Goal: Check status: Check status

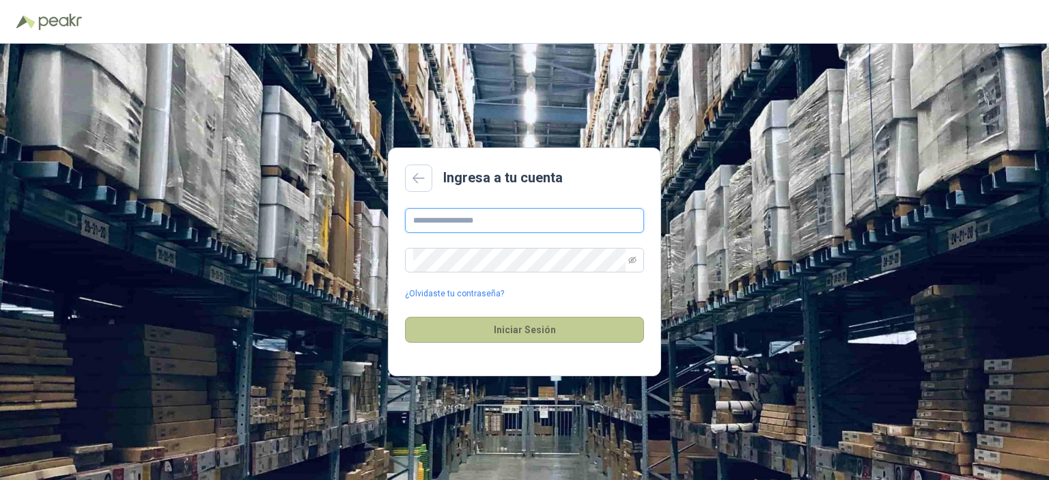
type input "**********"
click at [494, 338] on button "Iniciar Sesión" at bounding box center [524, 330] width 239 height 26
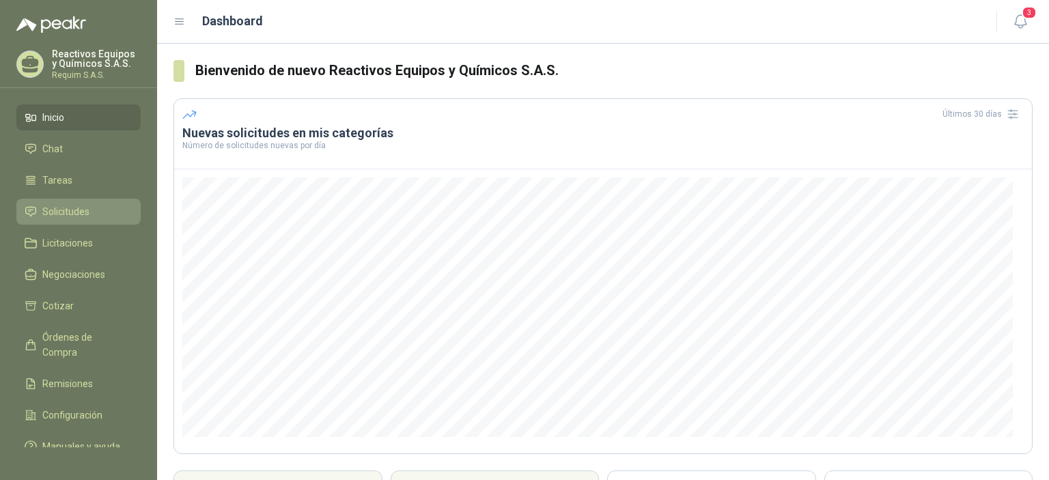
click at [66, 215] on span "Solicitudes" at bounding box center [65, 211] width 47 height 15
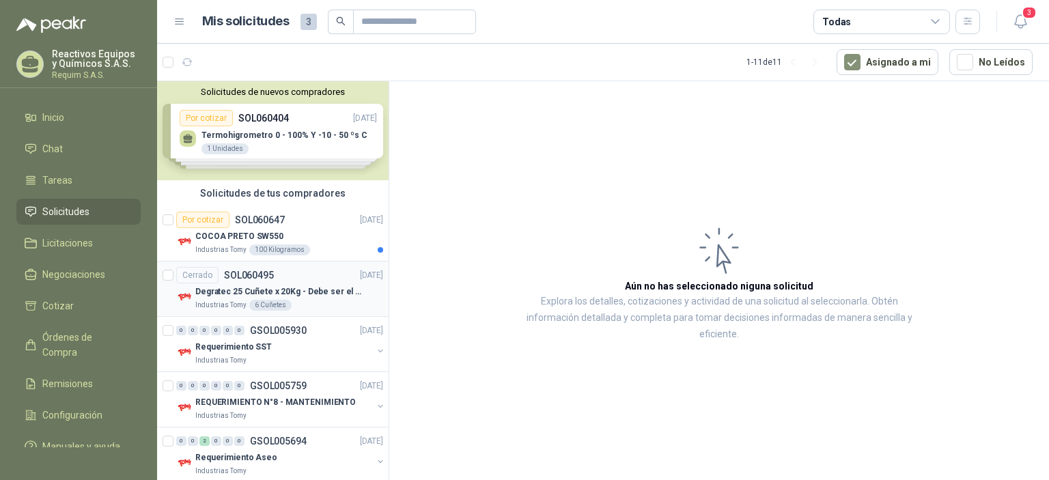
click at [317, 305] on div "Industrias Tomy 6 Cuñetes" at bounding box center [289, 305] width 188 height 11
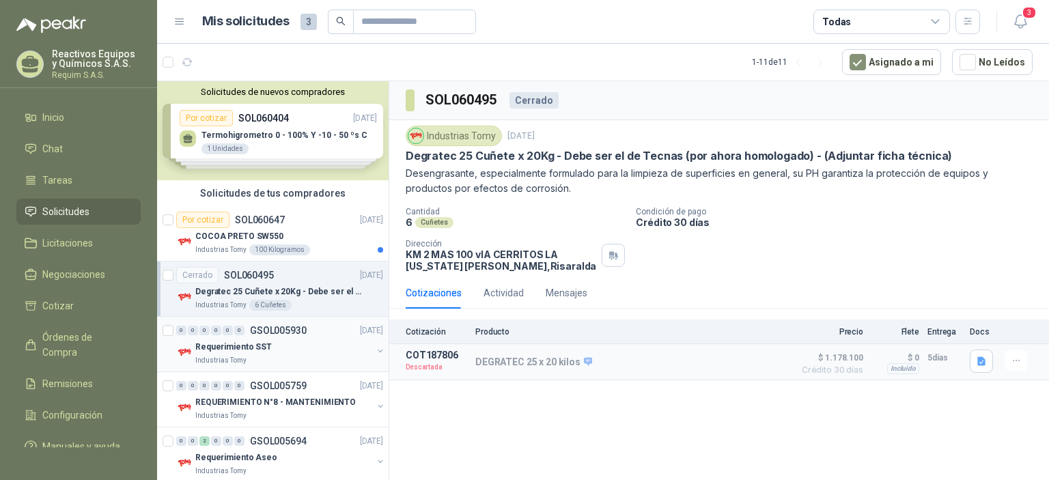
click at [306, 335] on div "0 0 0 0 0 0 GSOL005930 [DATE]" at bounding box center [281, 330] width 210 height 16
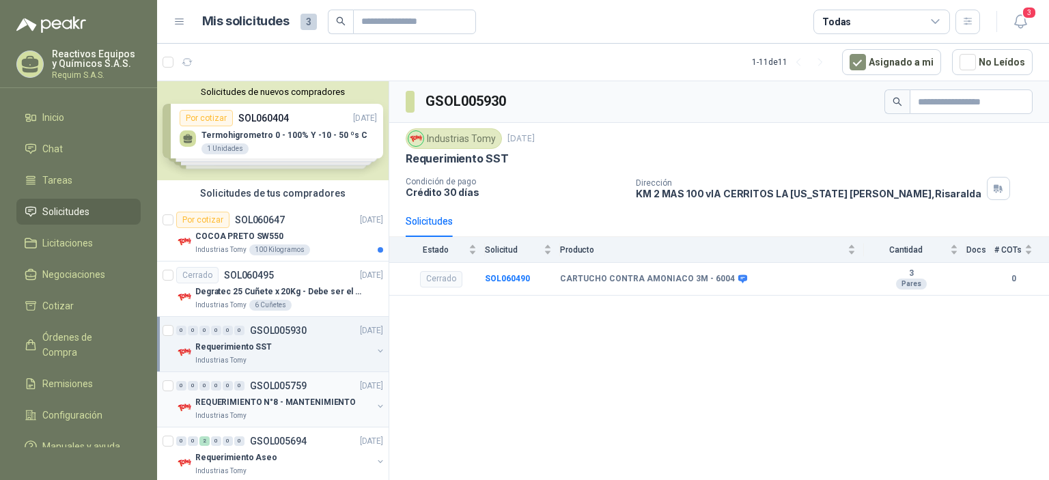
click at [303, 407] on p "REQUERIMIENTO N°8 - MANTENIMIENTO" at bounding box center [275, 402] width 161 height 13
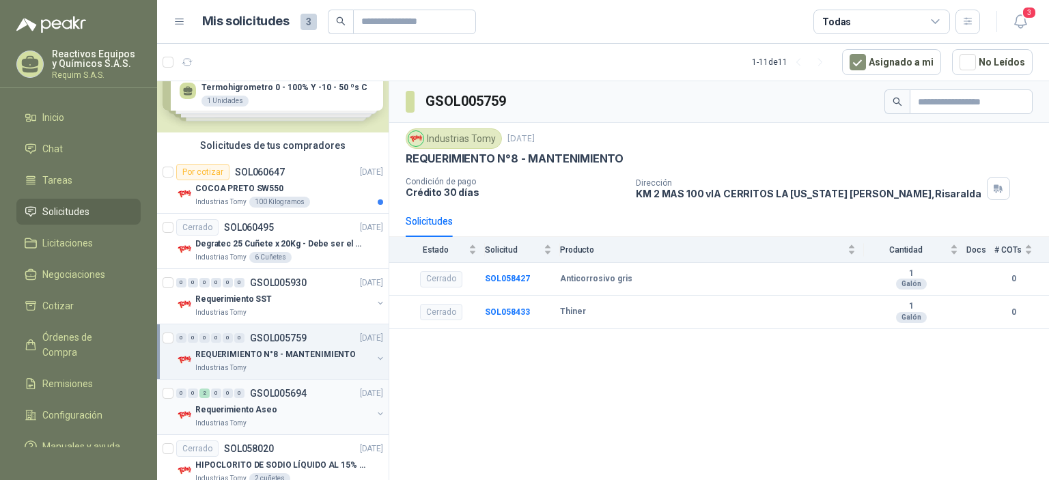
scroll to position [68, 0]
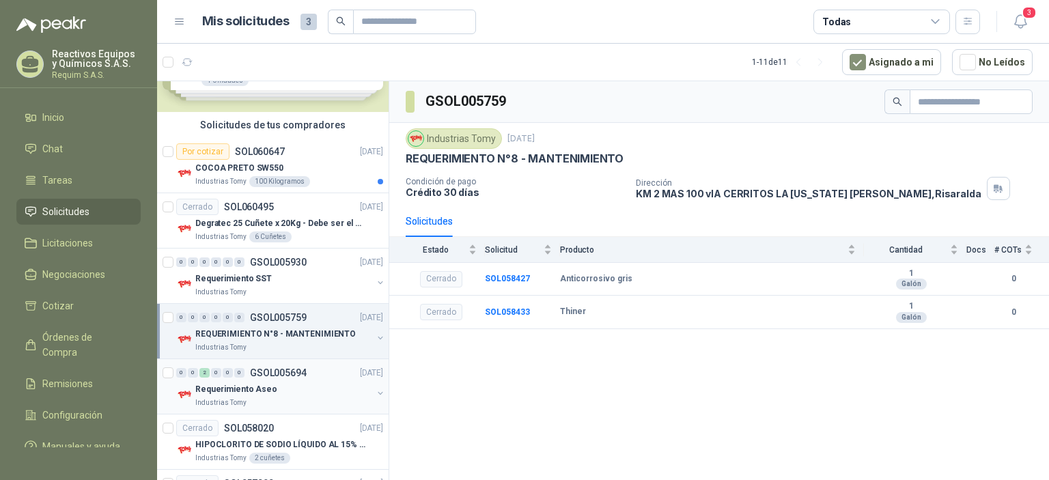
click at [318, 388] on div "Requerimiento Aseo" at bounding box center [283, 389] width 177 height 16
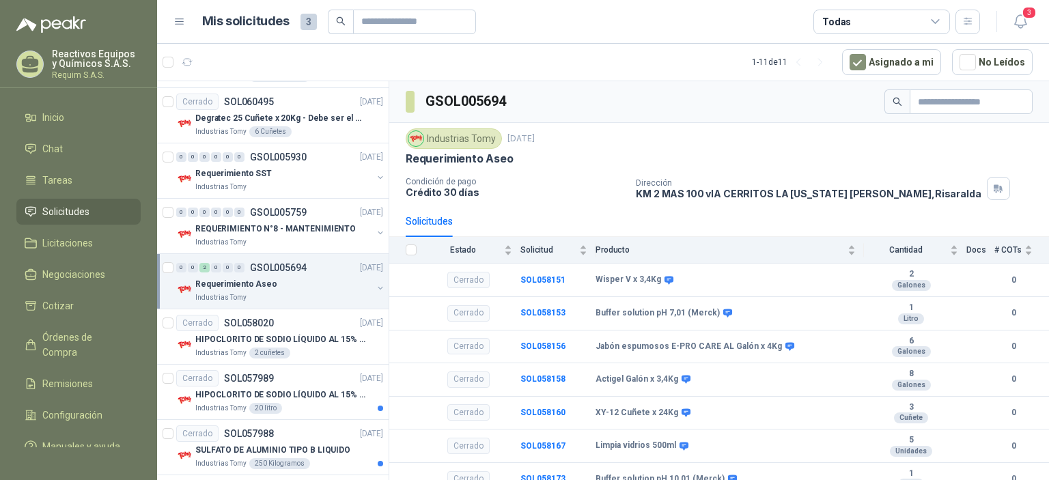
scroll to position [205, 0]
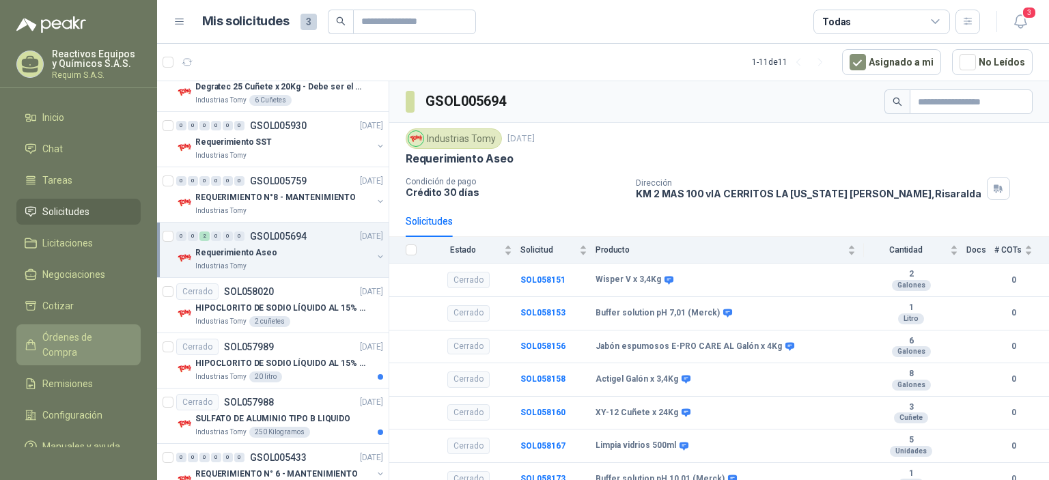
click at [73, 348] on span "Órdenes de Compra" at bounding box center [84, 345] width 85 height 30
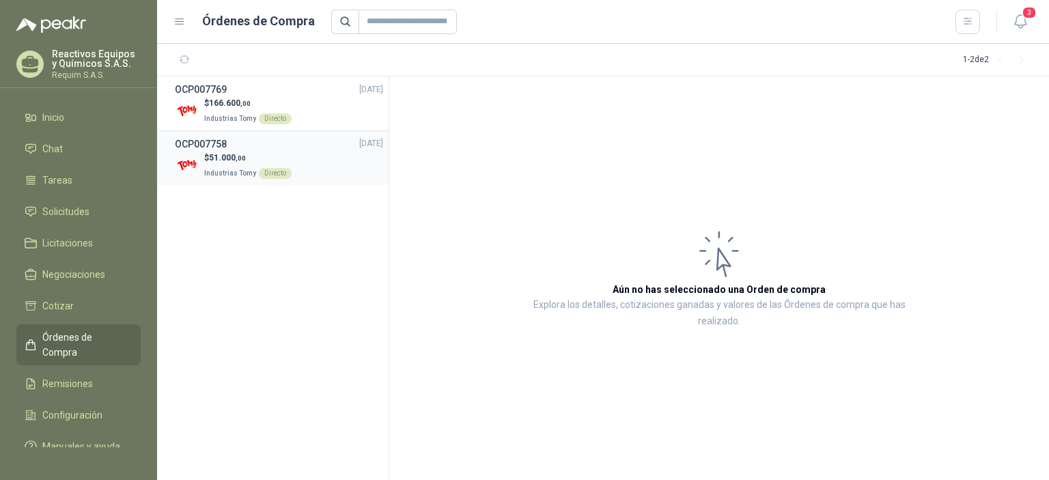
click at [326, 159] on div "$ 51.000 ,00 Industrias Tomy Directo" at bounding box center [279, 166] width 208 height 28
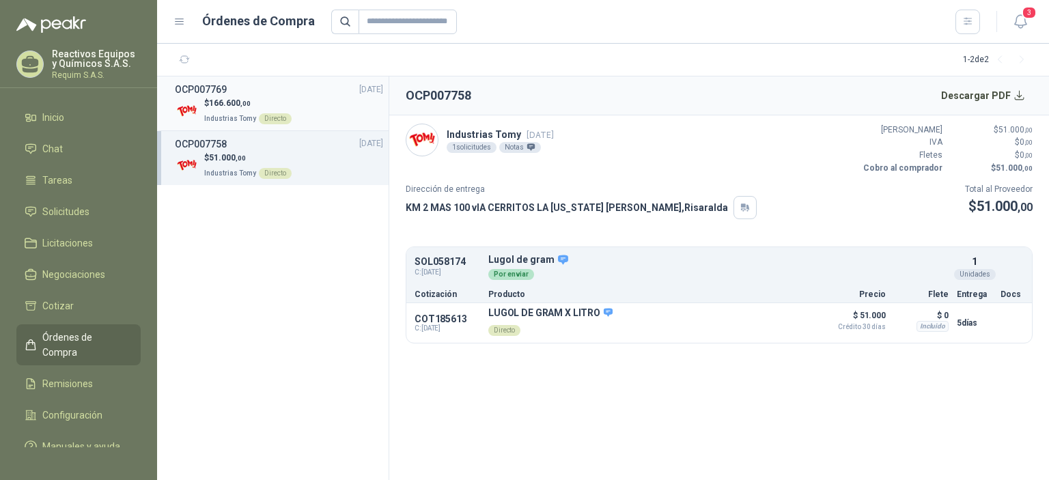
click at [285, 102] on p "$ 166.600 ,00" at bounding box center [247, 103] width 87 height 13
